Goal: Transaction & Acquisition: Obtain resource

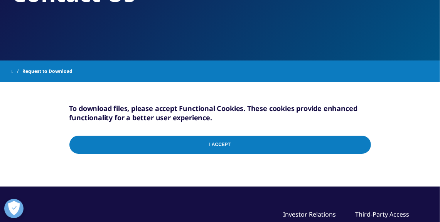
scroll to position [101, 0]
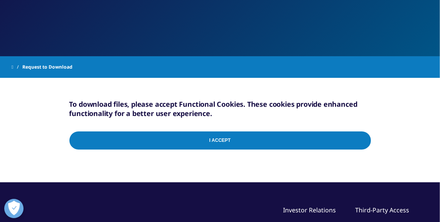
click at [224, 138] on input "I Accept" at bounding box center [220, 140] width 302 height 18
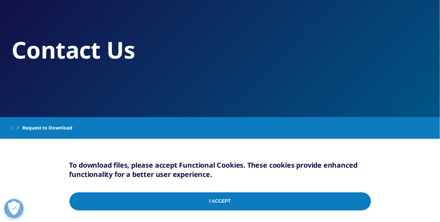
scroll to position [40, 0]
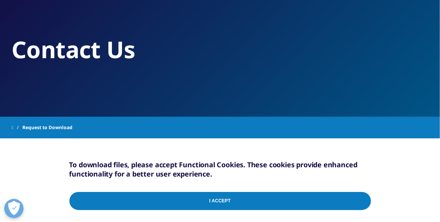
click at [209, 199] on input "I Accept" at bounding box center [220, 201] width 302 height 18
